Goal: Navigation & Orientation: Find specific page/section

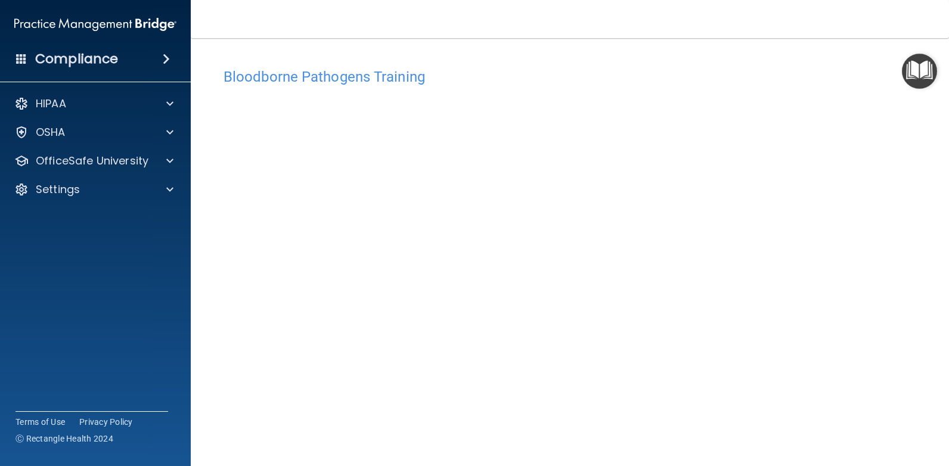
scroll to position [44, 0]
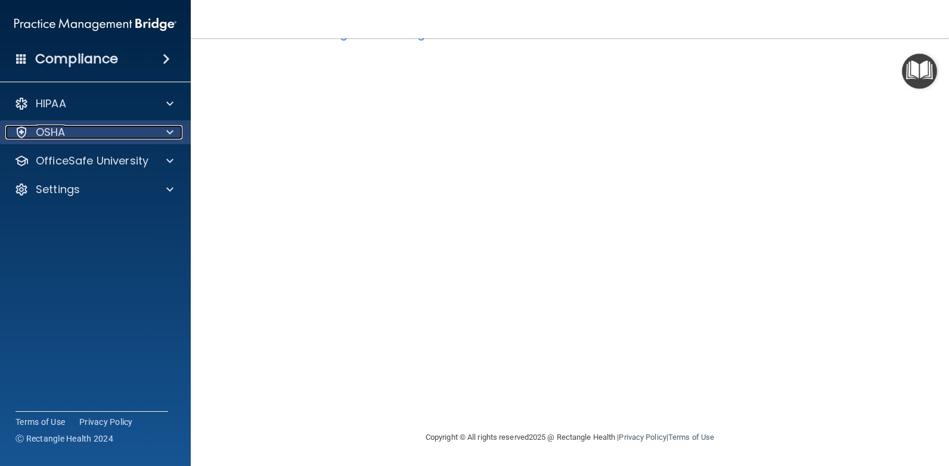
click at [126, 138] on div "OSHA" at bounding box center [79, 132] width 148 height 14
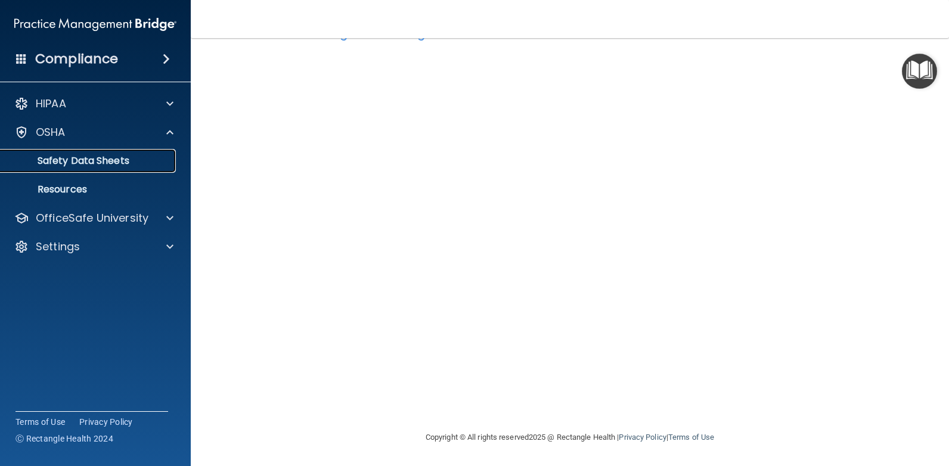
click at [80, 159] on p "Safety Data Sheets" at bounding box center [89, 161] width 163 height 12
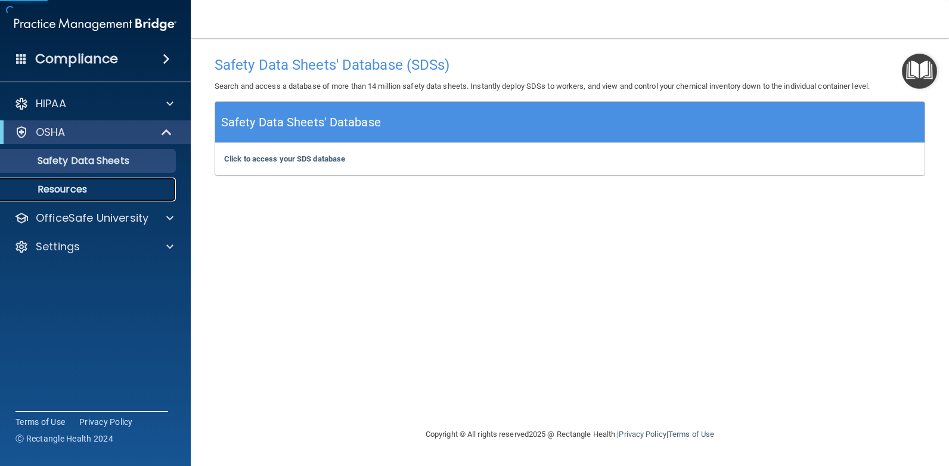
click at [54, 192] on p "Resources" at bounding box center [89, 190] width 163 height 12
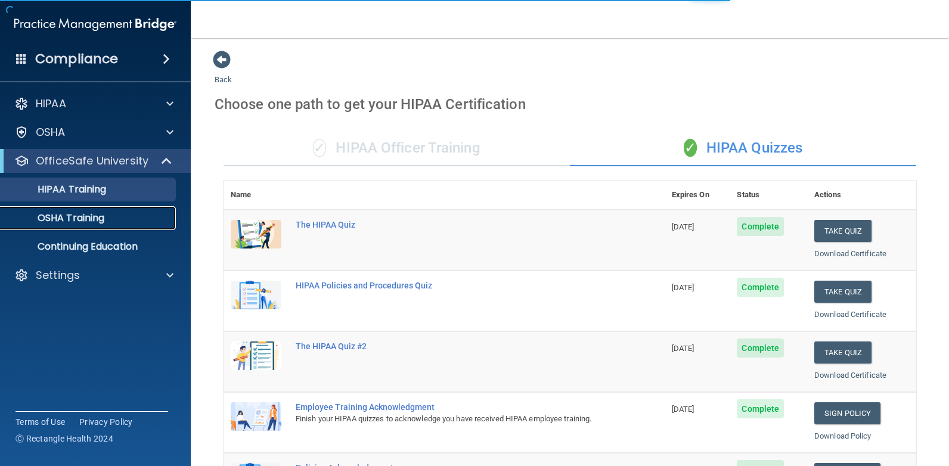
click at [87, 215] on p "OSHA Training" at bounding box center [56, 218] width 97 height 12
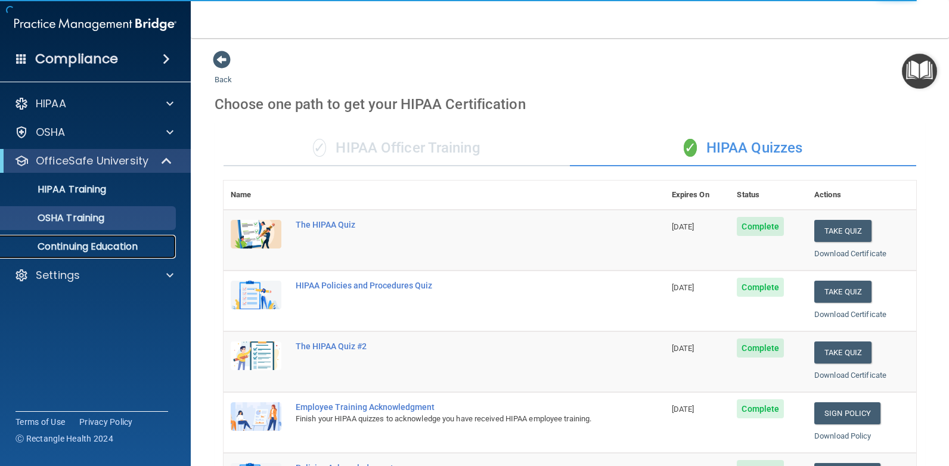
click at [93, 244] on p "Continuing Education" at bounding box center [89, 247] width 163 height 12
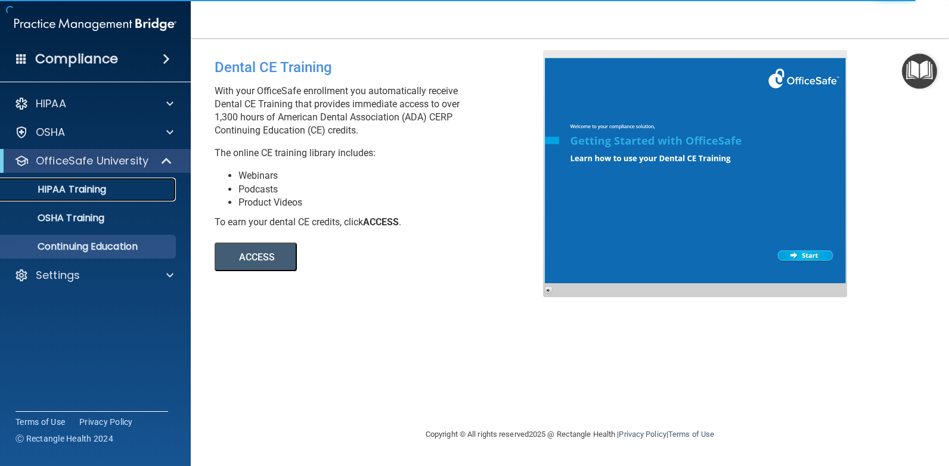
click at [76, 187] on p "HIPAA Training" at bounding box center [57, 190] width 98 height 12
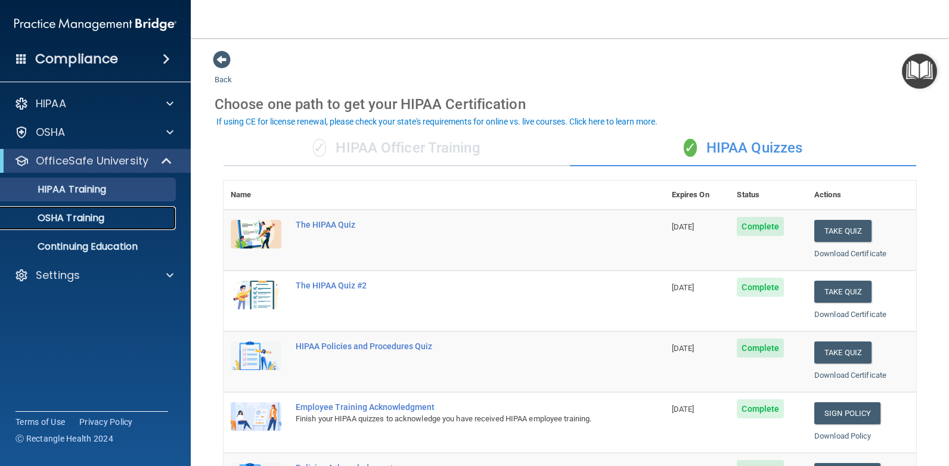
click at [98, 212] on p "OSHA Training" at bounding box center [56, 218] width 97 height 12
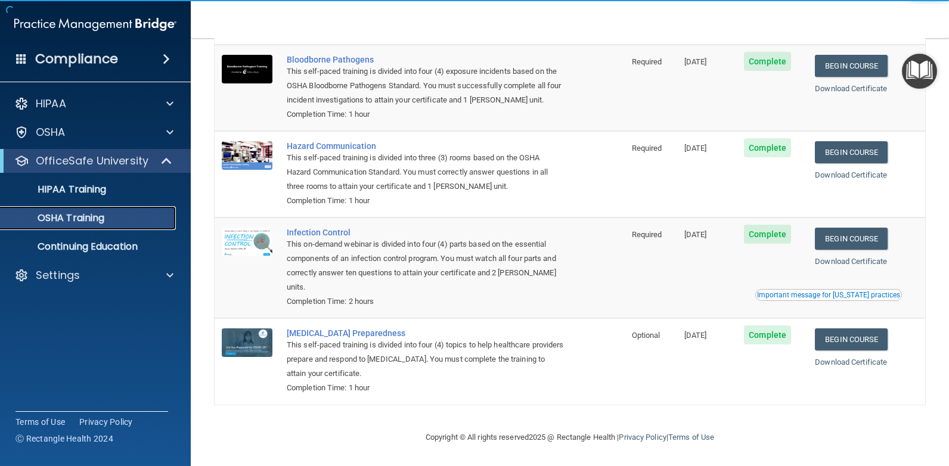
scroll to position [36, 0]
